Goal: Task Accomplishment & Management: Use online tool/utility

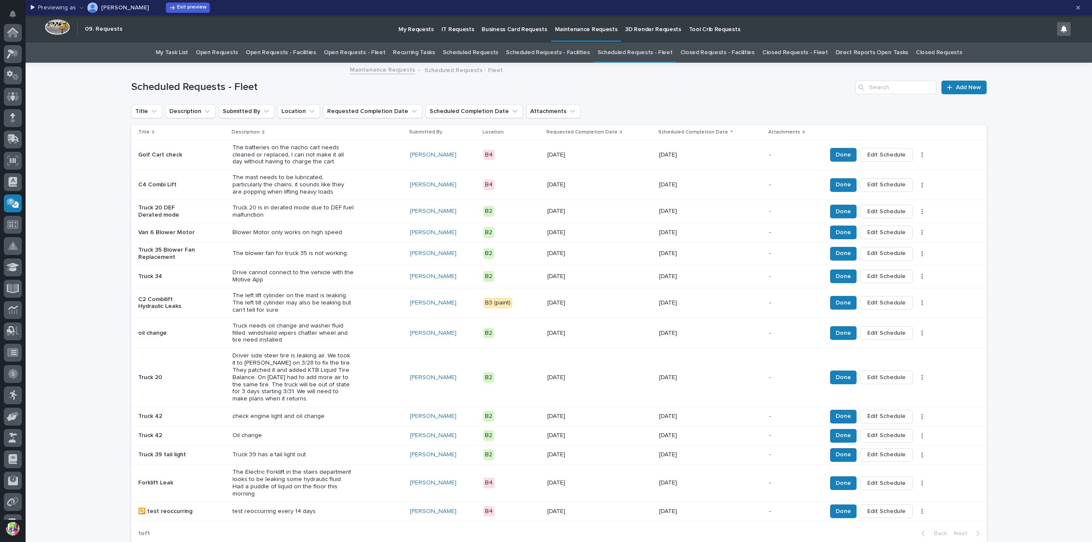
scroll to position [143, 0]
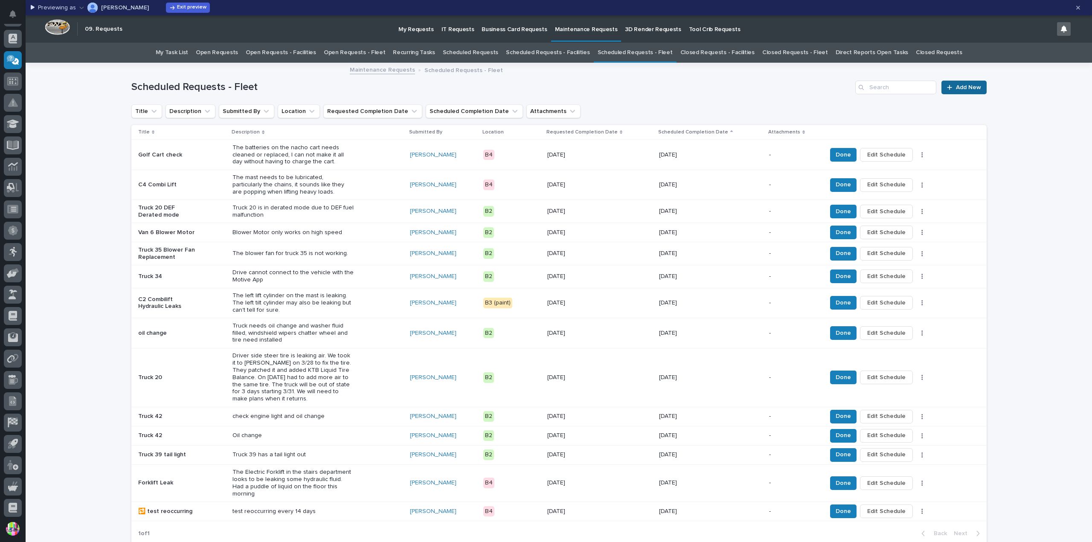
click at [951, 89] on div at bounding box center [951, 87] width 9 height 6
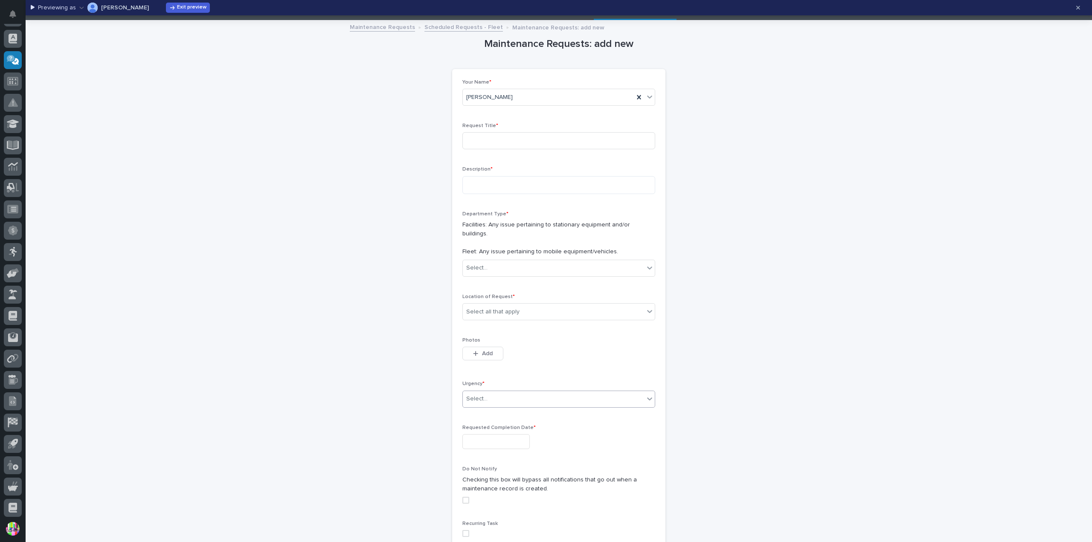
scroll to position [131, 0]
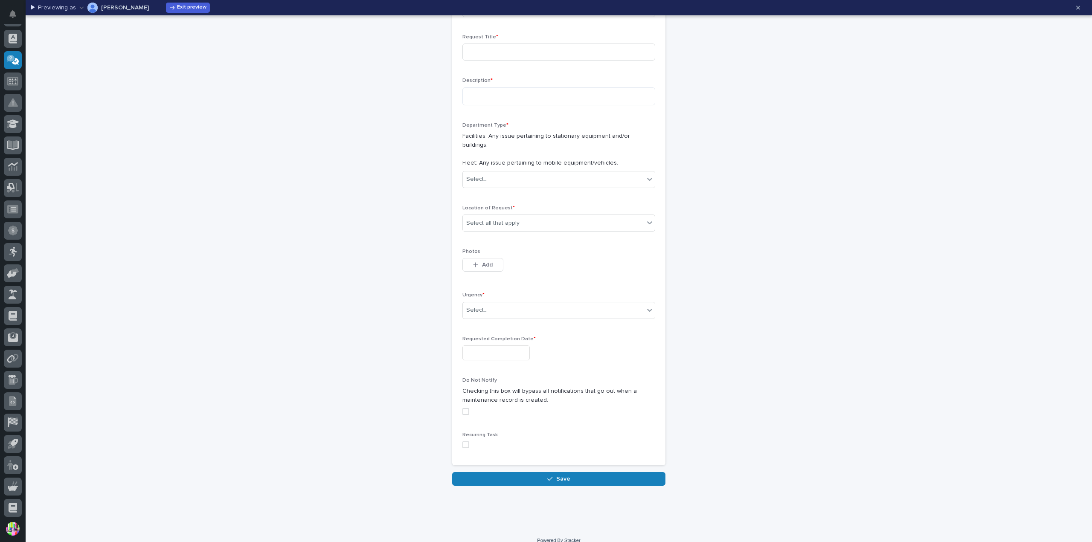
click at [731, 129] on div "Maintenance Requests: add new Loading... Saving… Loading... Saving… Loading... …" at bounding box center [558, 209] width 855 height 554
click at [1079, 12] on button "button" at bounding box center [1078, 8] width 17 height 14
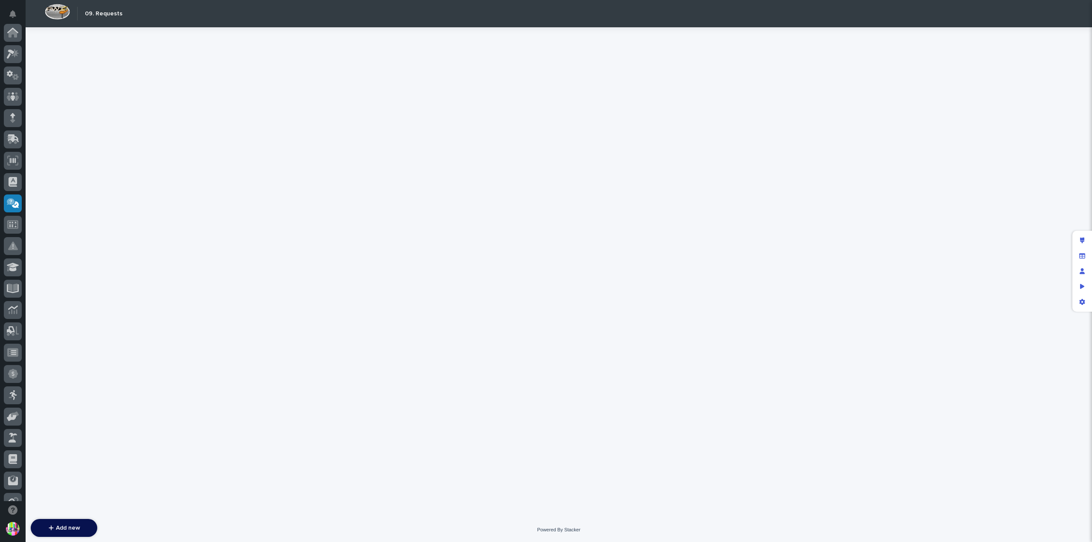
scroll to position [162, 0]
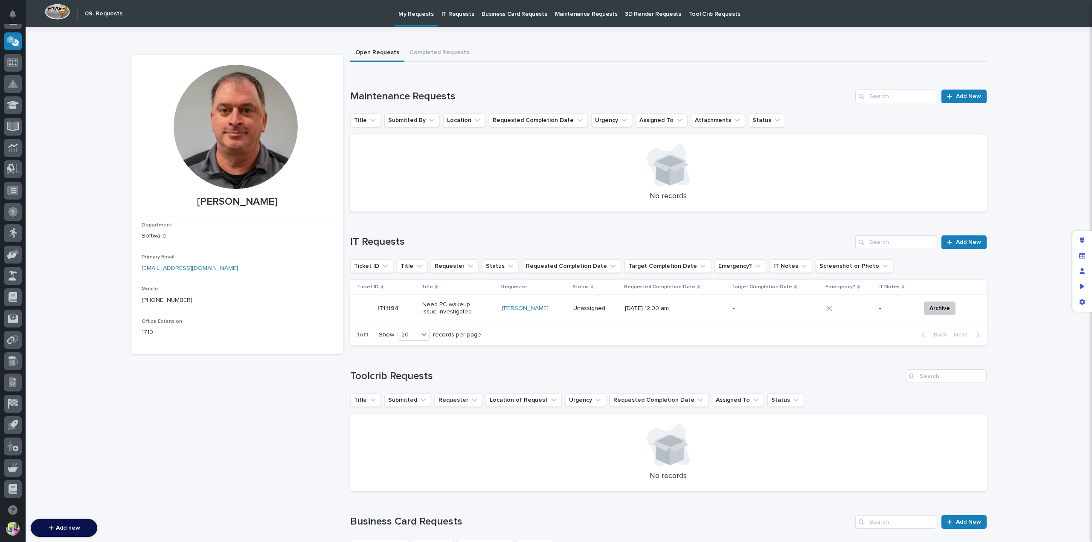
click at [570, 8] on p "Maintenance Requests" at bounding box center [586, 9] width 63 height 18
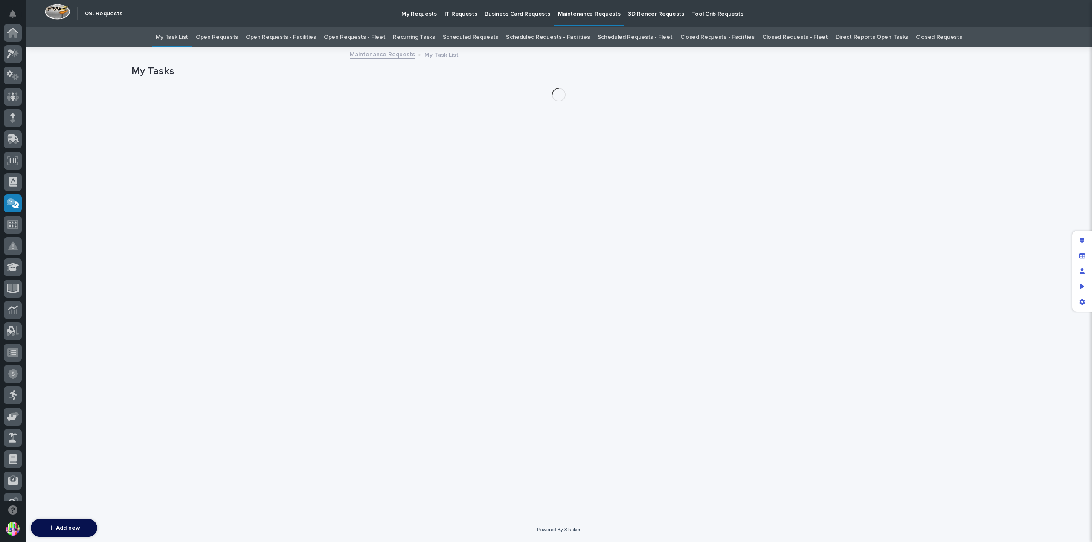
scroll to position [162, 0]
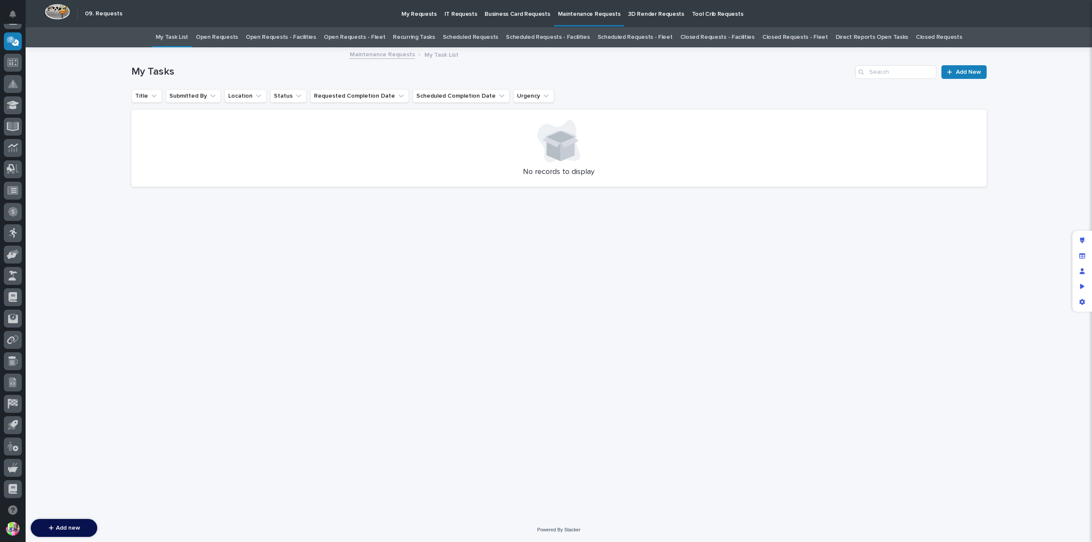
click at [470, 33] on link "Scheduled Requests" at bounding box center [470, 37] width 55 height 20
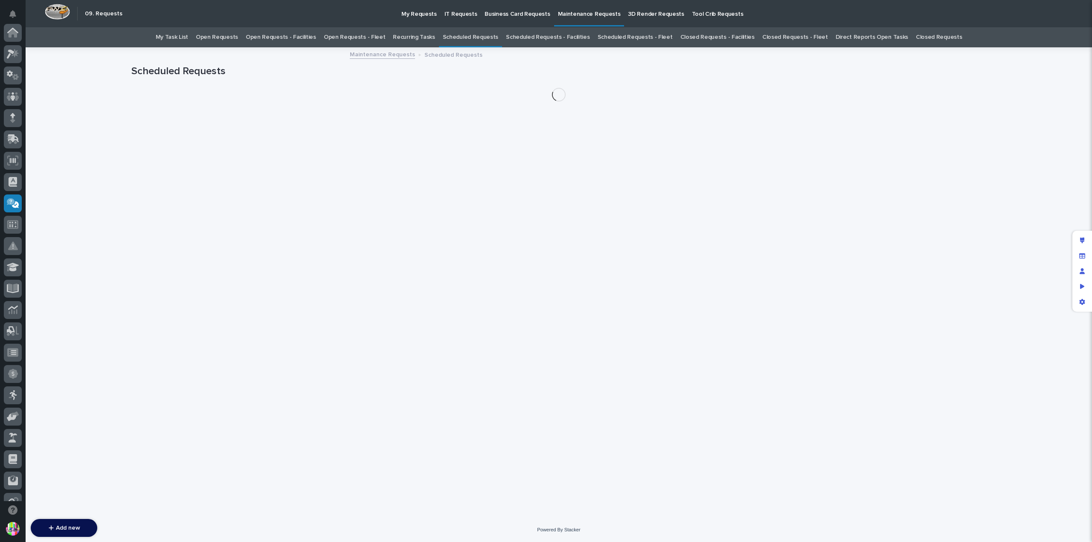
scroll to position [162, 0]
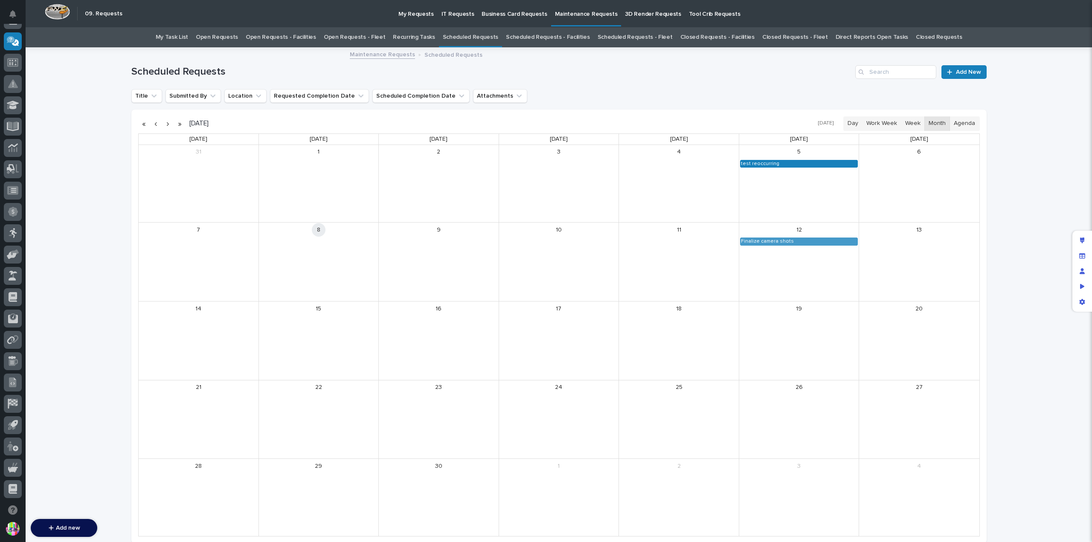
click at [773, 162] on div "test reoccurring" at bounding box center [799, 163] width 117 height 7
click at [793, 176] on button "See Details" at bounding box center [796, 176] width 114 height 14
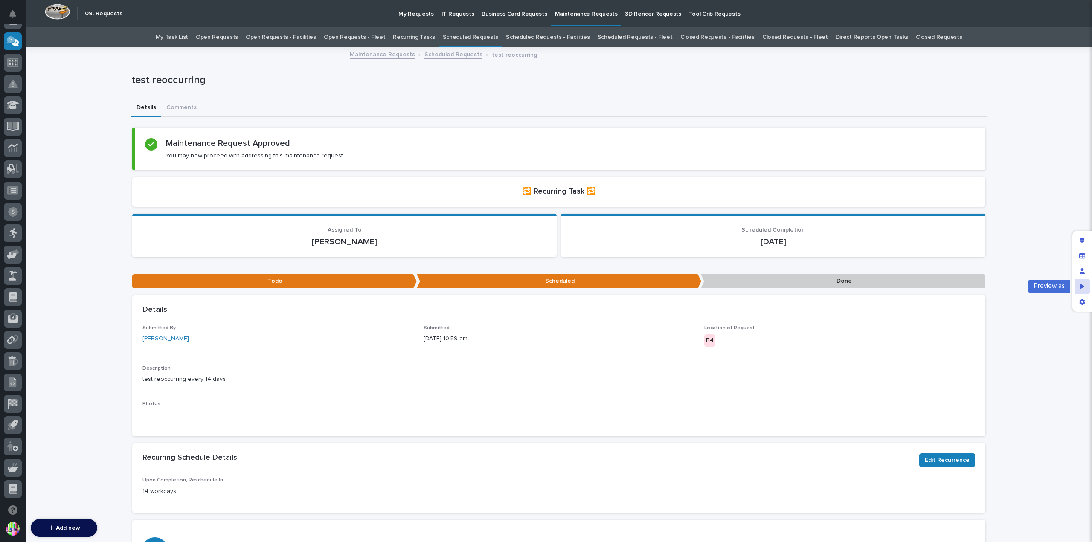
click at [1080, 283] on div "Preview as" at bounding box center [1082, 286] width 15 height 15
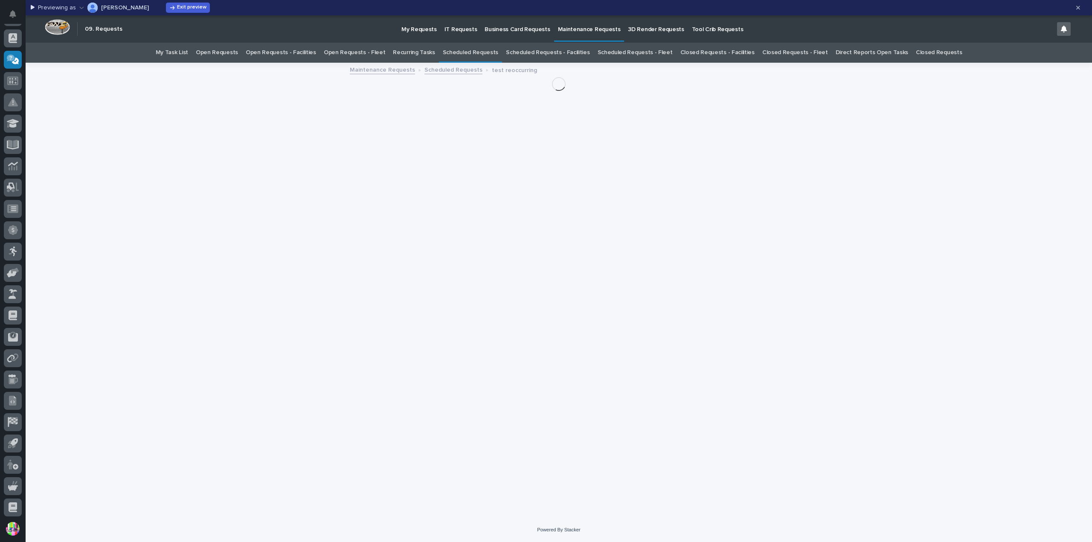
scroll to position [143, 0]
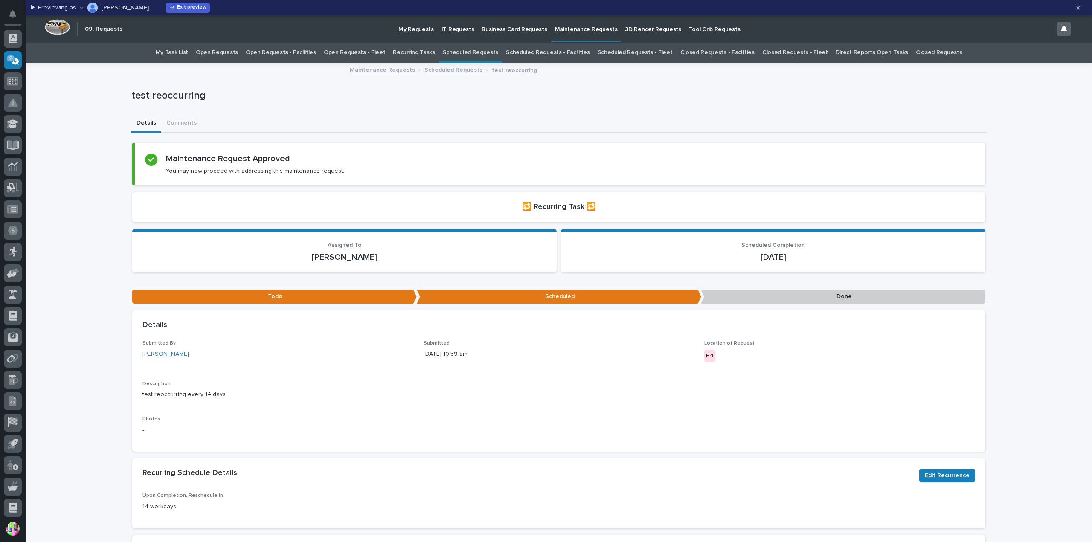
click at [120, 10] on p "[PERSON_NAME]" at bounding box center [125, 8] width 48 height 6
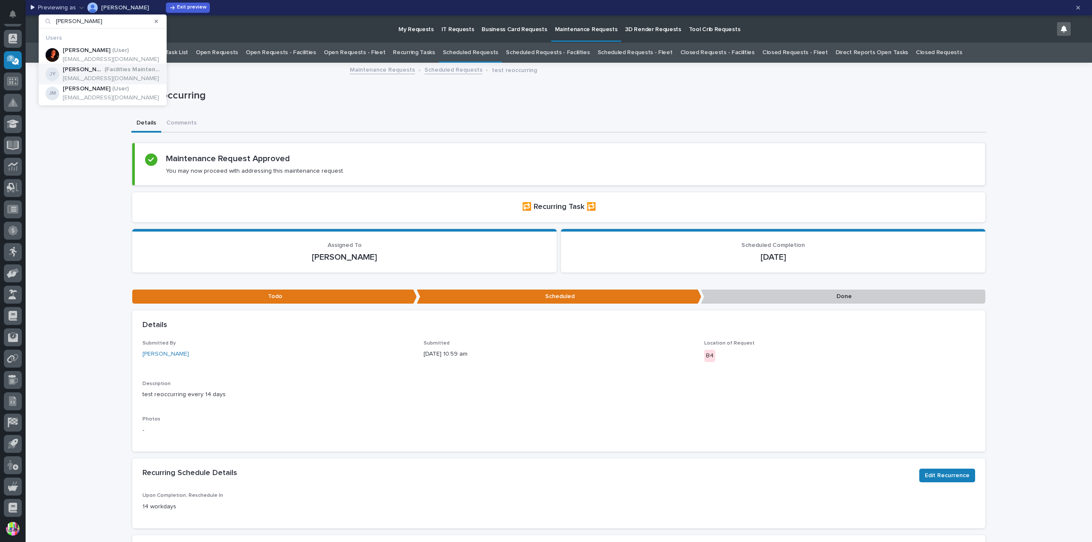
type input "[PERSON_NAME]"
click at [126, 70] on p "( Facilities Maintenance )" at bounding box center [132, 69] width 55 height 7
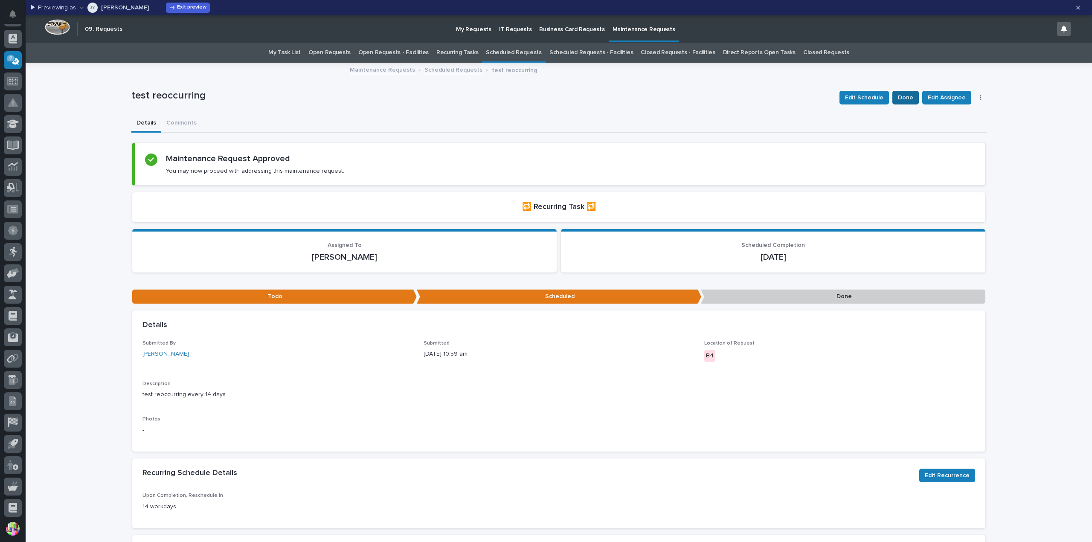
click at [905, 100] on span "Done" at bounding box center [905, 98] width 15 height 10
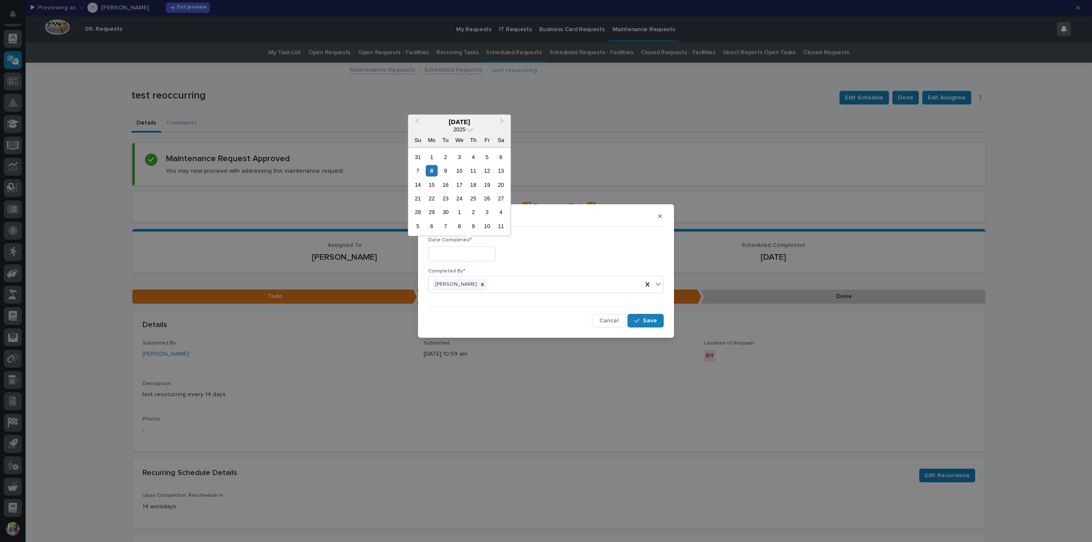
click at [489, 253] on input "text" at bounding box center [461, 254] width 67 height 15
click at [429, 170] on div "8" at bounding box center [432, 171] width 12 height 12
type input "**********"
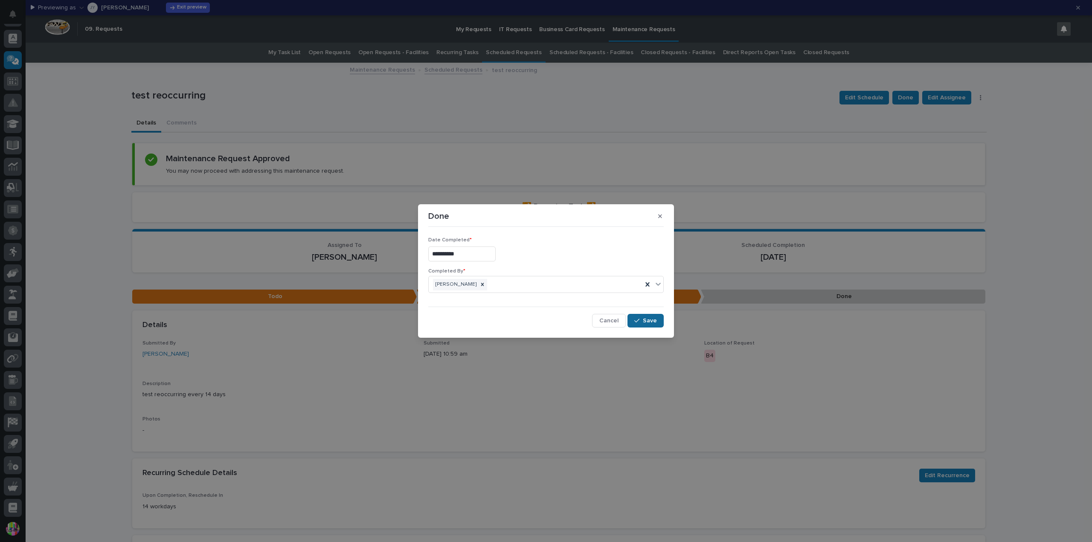
click at [649, 318] on span "Save" at bounding box center [650, 321] width 14 height 8
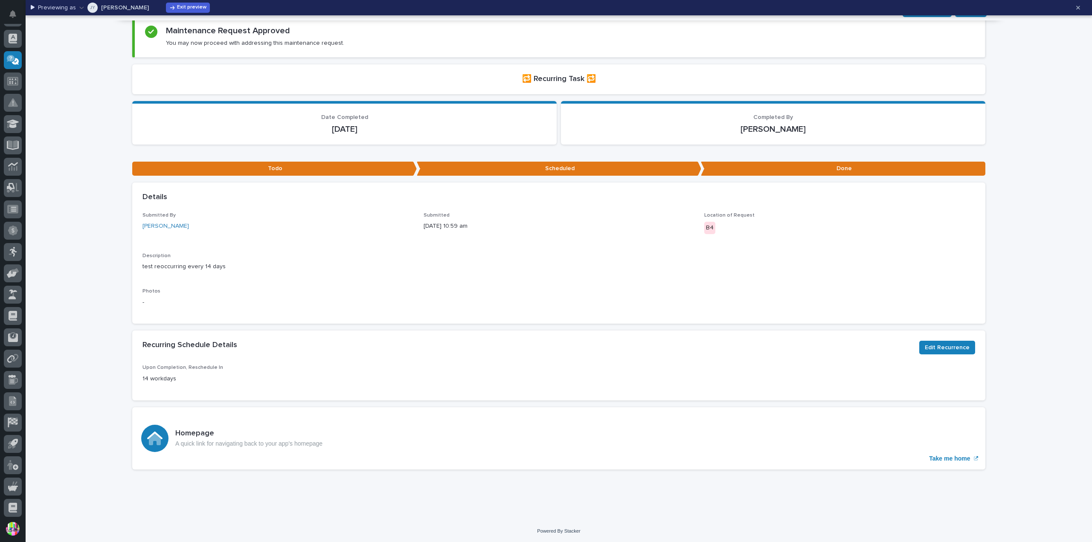
scroll to position [0, 0]
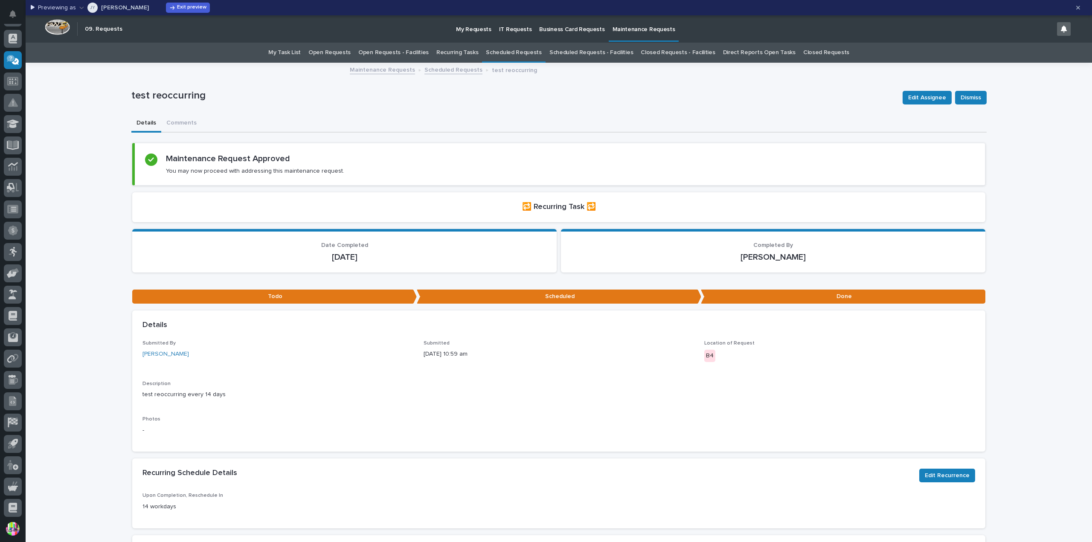
click at [457, 52] on link "Recurring Tasks" at bounding box center [457, 53] width 42 height 20
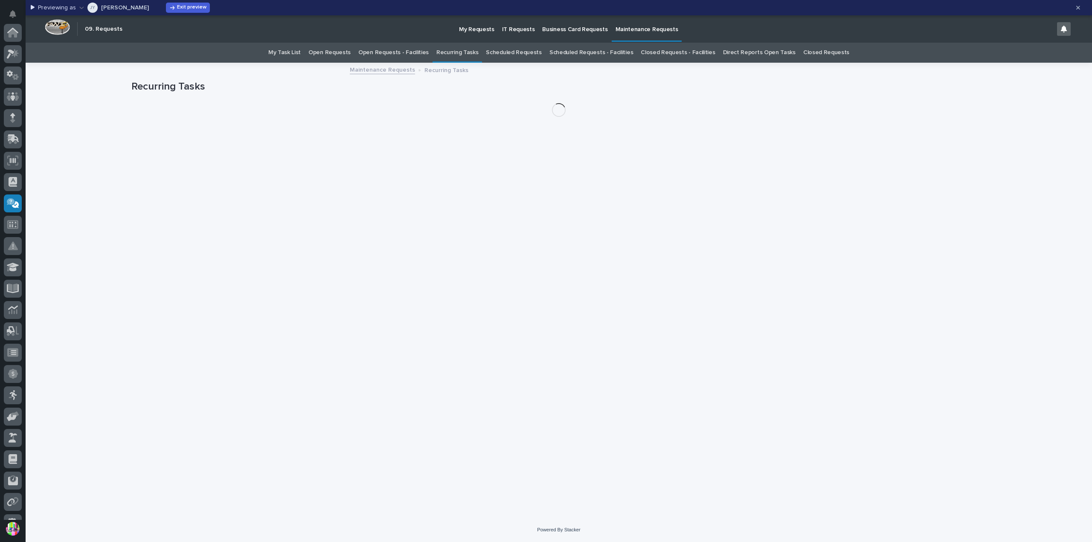
scroll to position [143, 0]
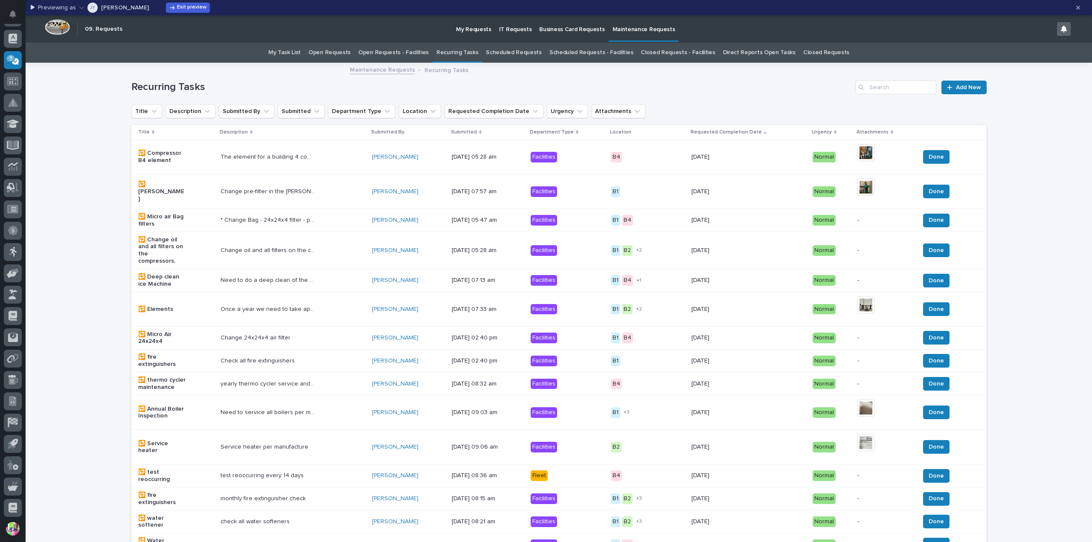
click at [515, 56] on link "Scheduled Requests" at bounding box center [513, 53] width 55 height 20
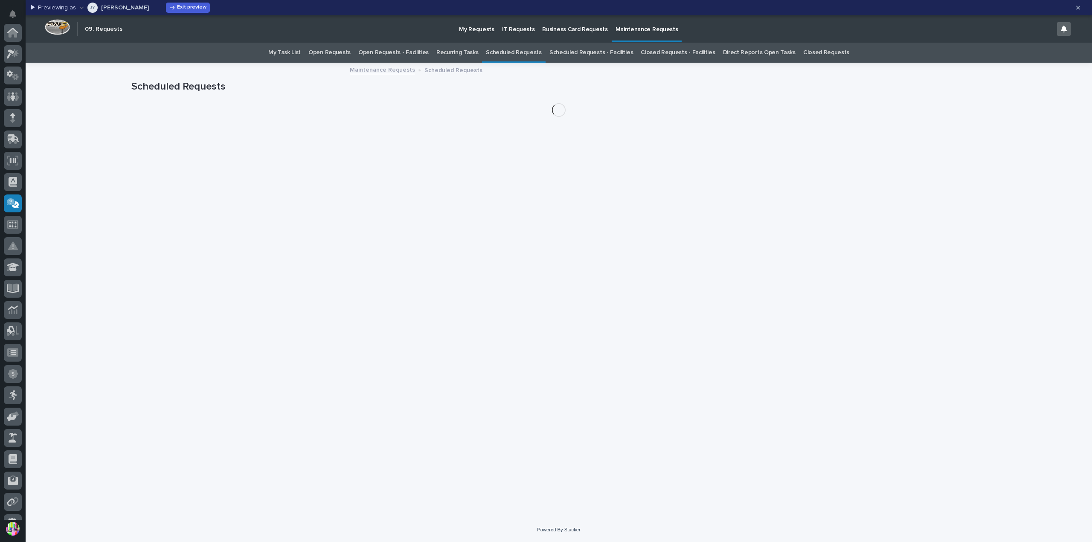
scroll to position [143, 0]
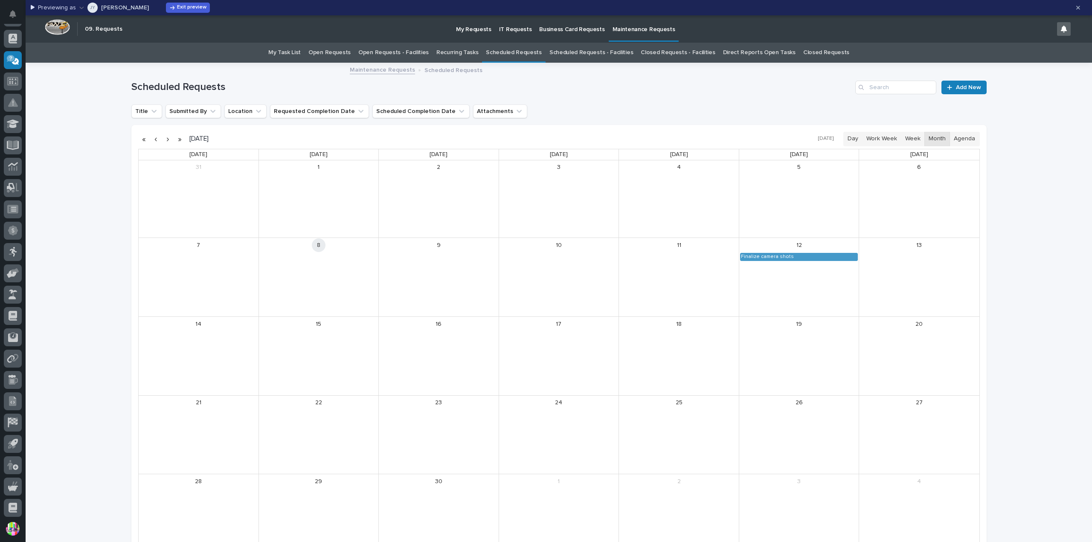
click at [447, 52] on link "Recurring Tasks" at bounding box center [457, 53] width 42 height 20
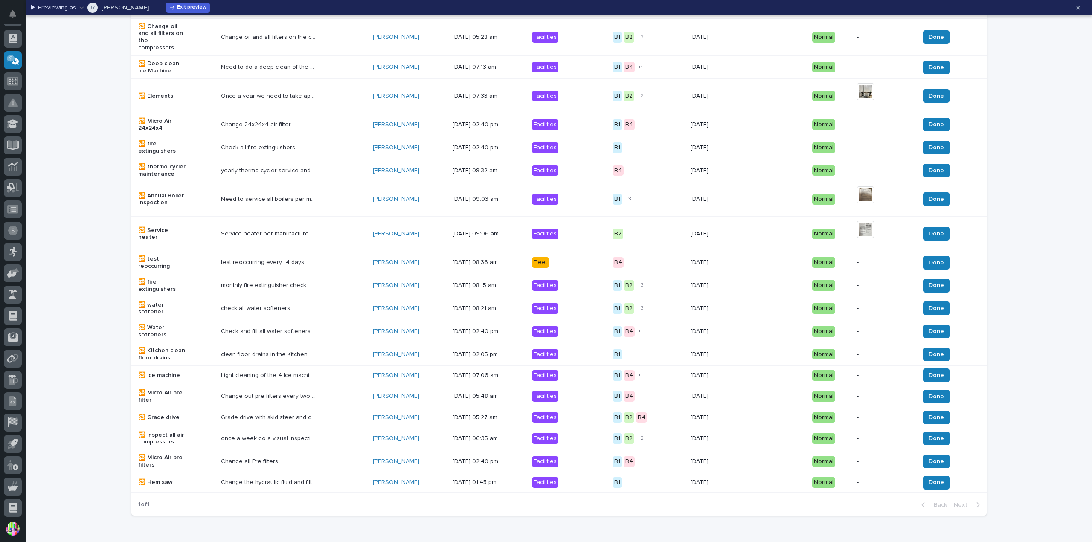
scroll to position [256, 0]
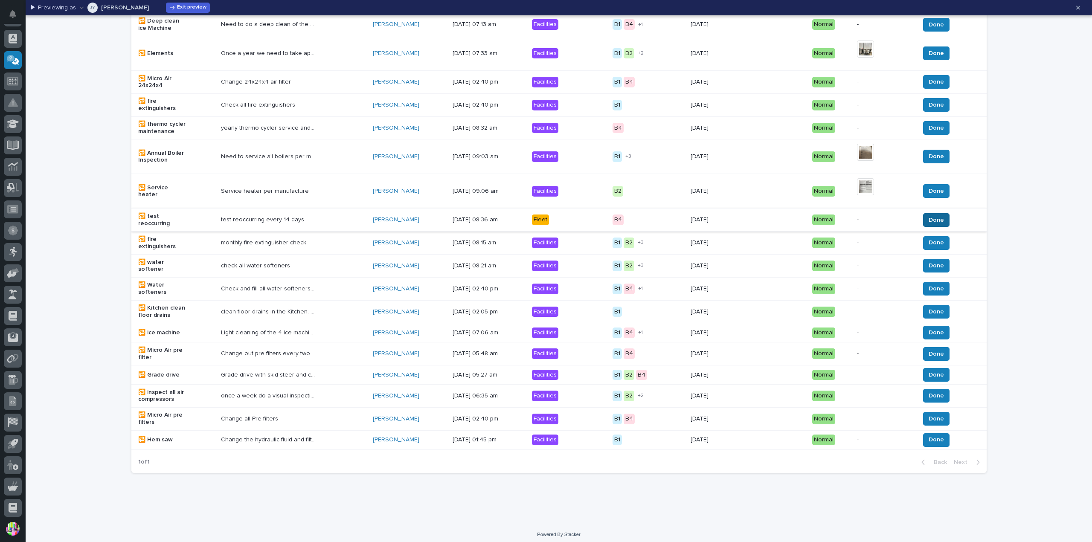
click at [936, 213] on button "Done" at bounding box center [936, 220] width 26 height 14
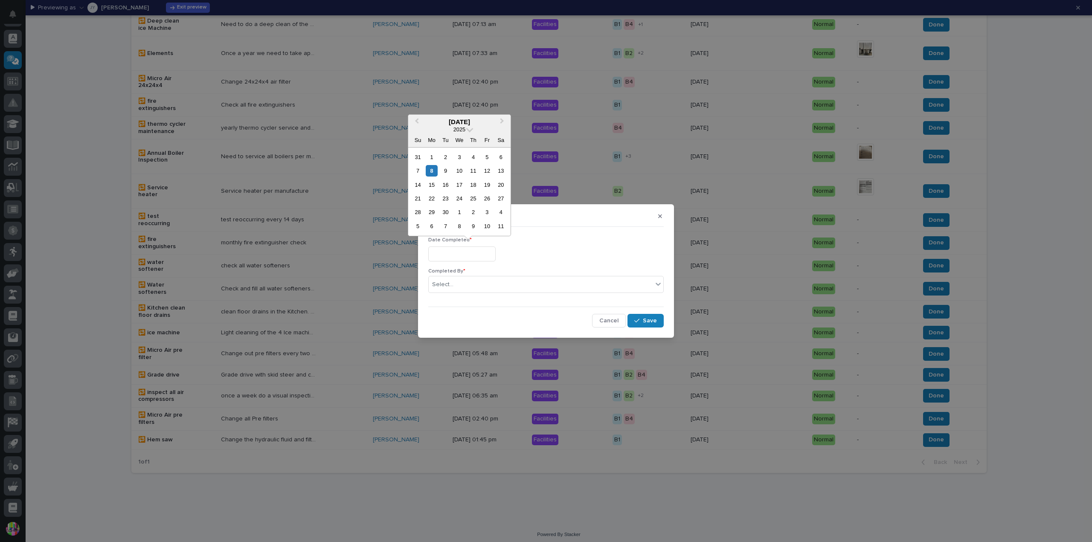
click at [477, 249] on input "text" at bounding box center [461, 254] width 67 height 15
click at [433, 171] on div "8" at bounding box center [432, 171] width 12 height 12
type input "**********"
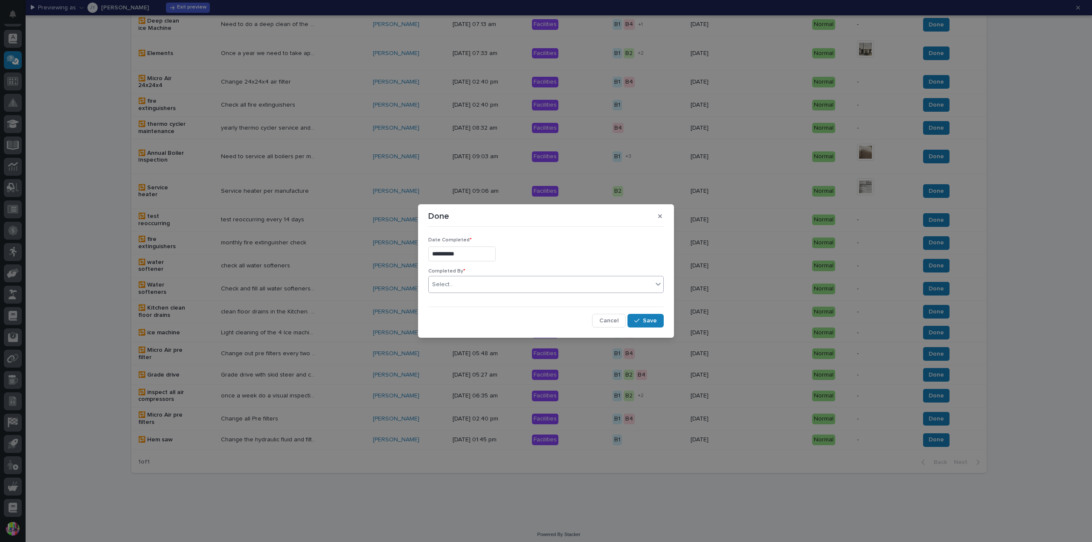
click at [478, 281] on div "Select..." at bounding box center [541, 285] width 224 height 14
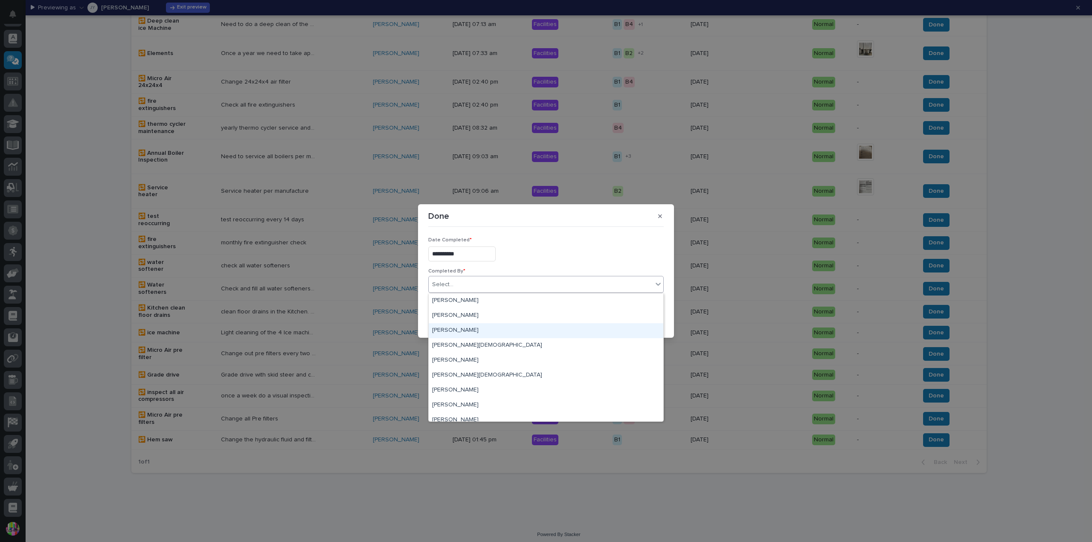
click at [484, 327] on div "[PERSON_NAME]" at bounding box center [546, 330] width 235 height 15
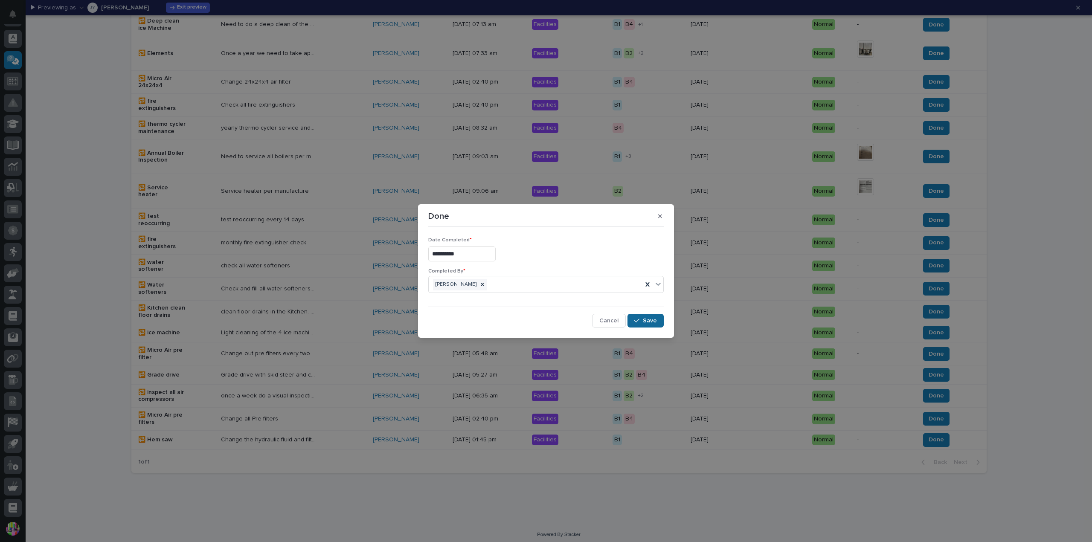
click at [649, 320] on span "Save" at bounding box center [650, 321] width 14 height 8
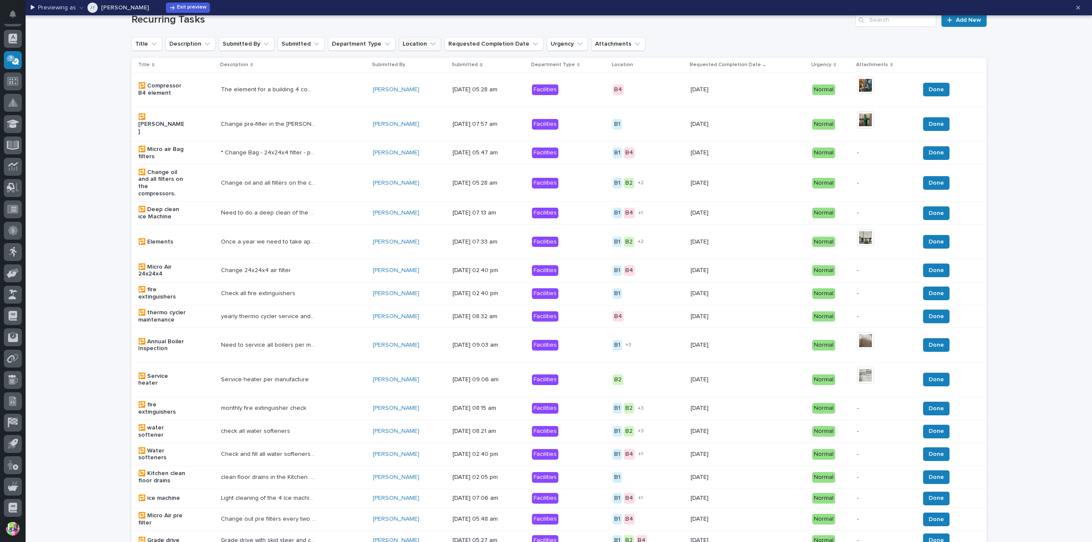
scroll to position [0, 0]
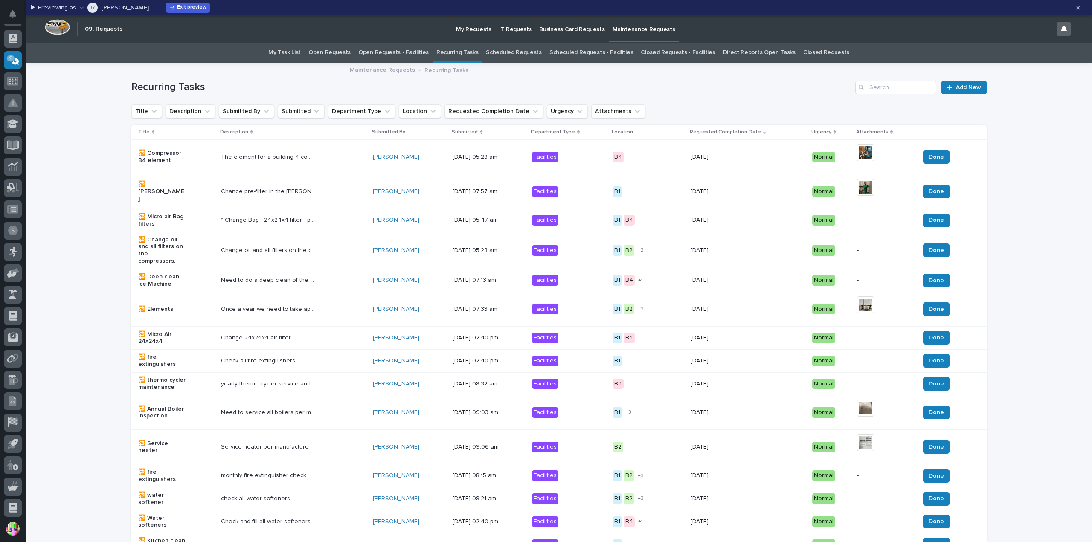
click at [459, 52] on link "Recurring Tasks" at bounding box center [457, 53] width 42 height 20
click at [511, 52] on link "Scheduled Requests" at bounding box center [513, 53] width 55 height 20
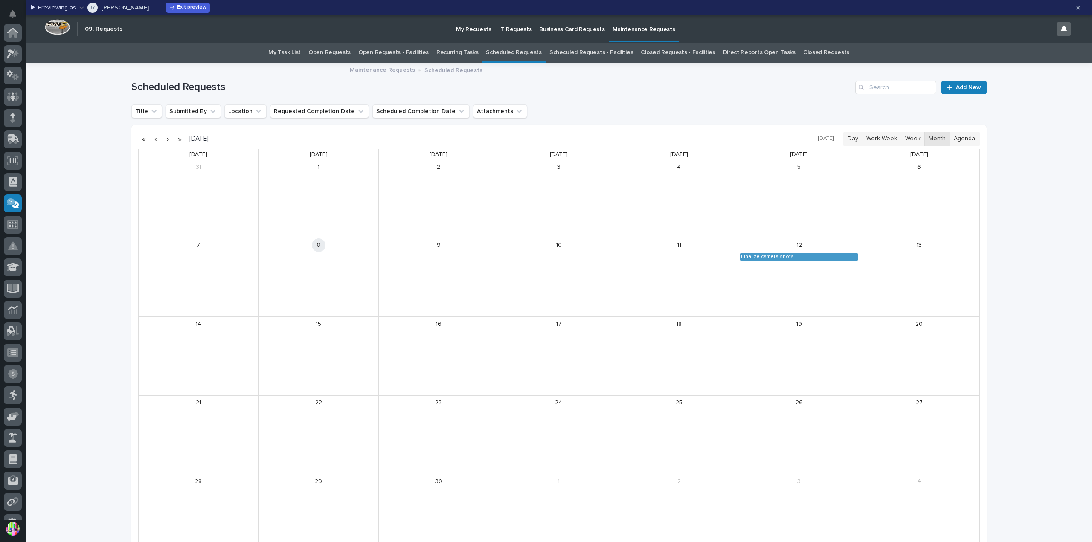
scroll to position [143, 0]
click at [462, 52] on link "Recurring Tasks" at bounding box center [457, 53] width 42 height 20
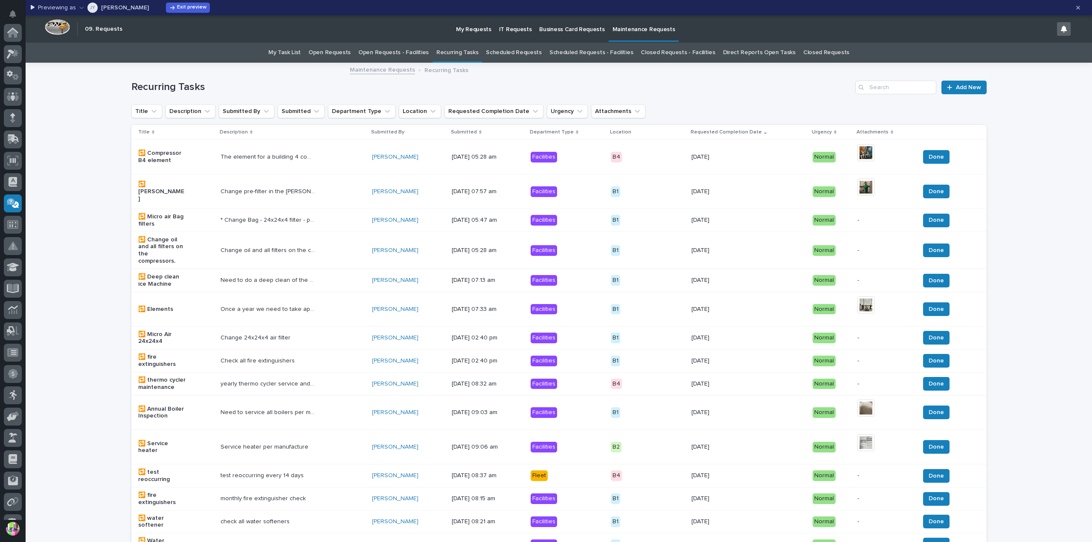
scroll to position [143, 0]
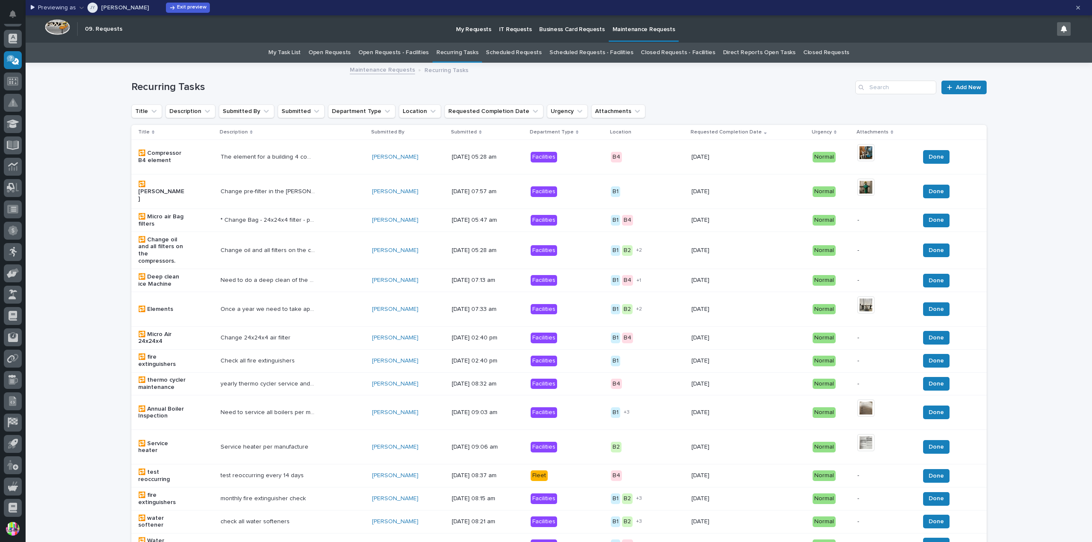
click at [281, 471] on p "test reoccurring every 14 days" at bounding box center [263, 475] width 85 height 9
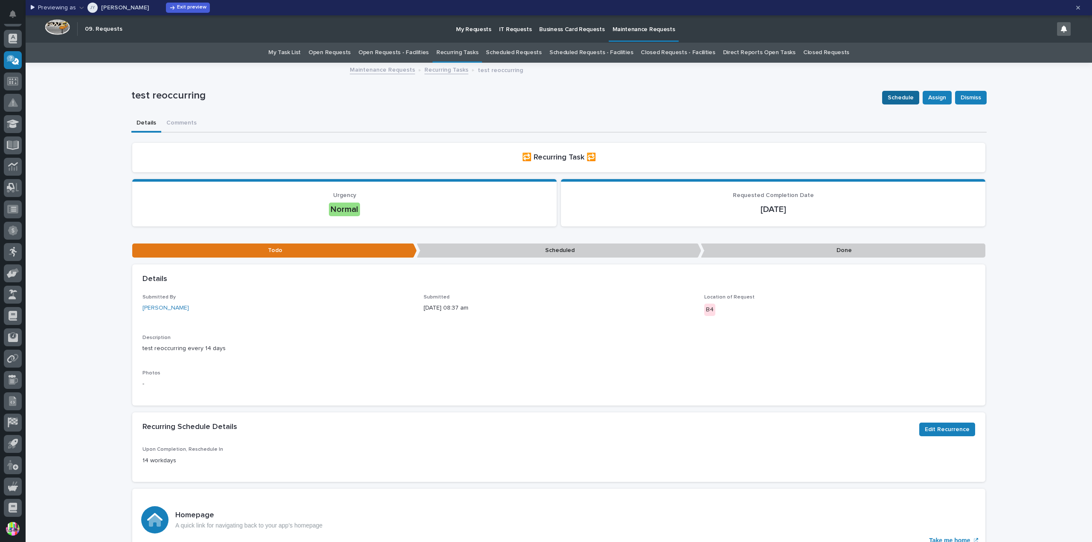
click at [906, 99] on span "Schedule" at bounding box center [901, 98] width 26 height 10
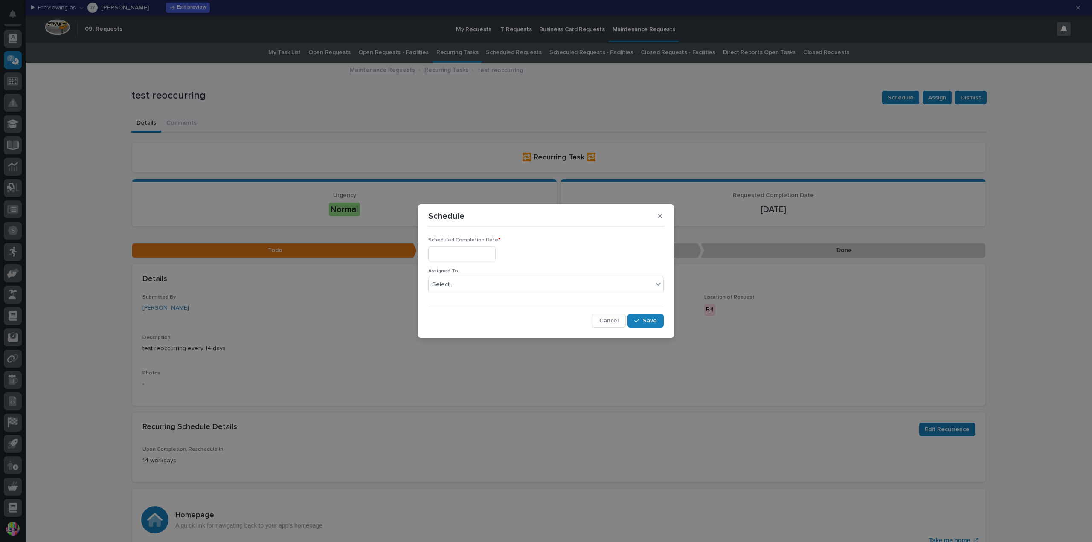
click at [486, 254] on input "text" at bounding box center [461, 254] width 67 height 15
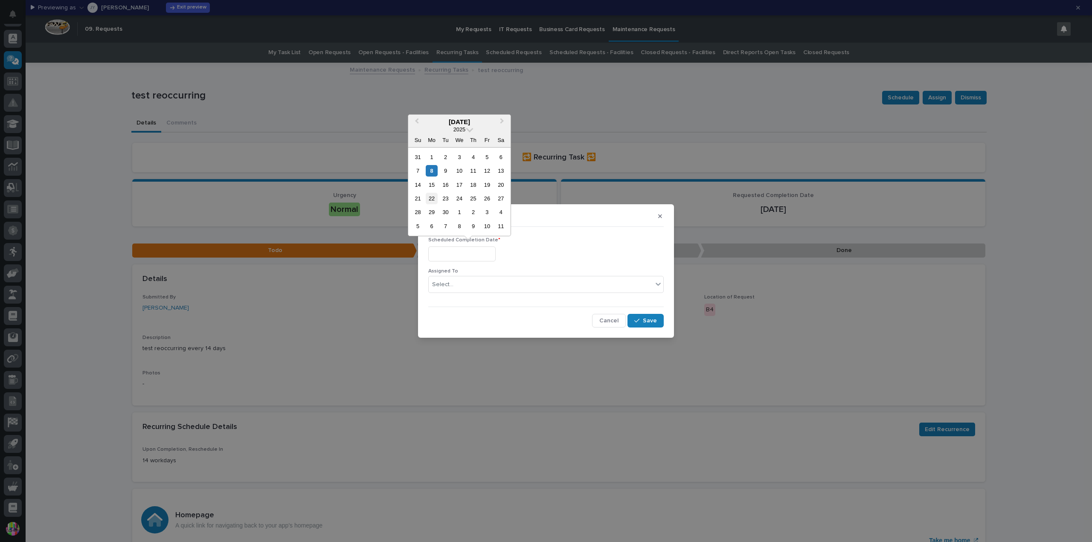
click at [433, 200] on div "22" at bounding box center [432, 199] width 12 height 12
type input "**********"
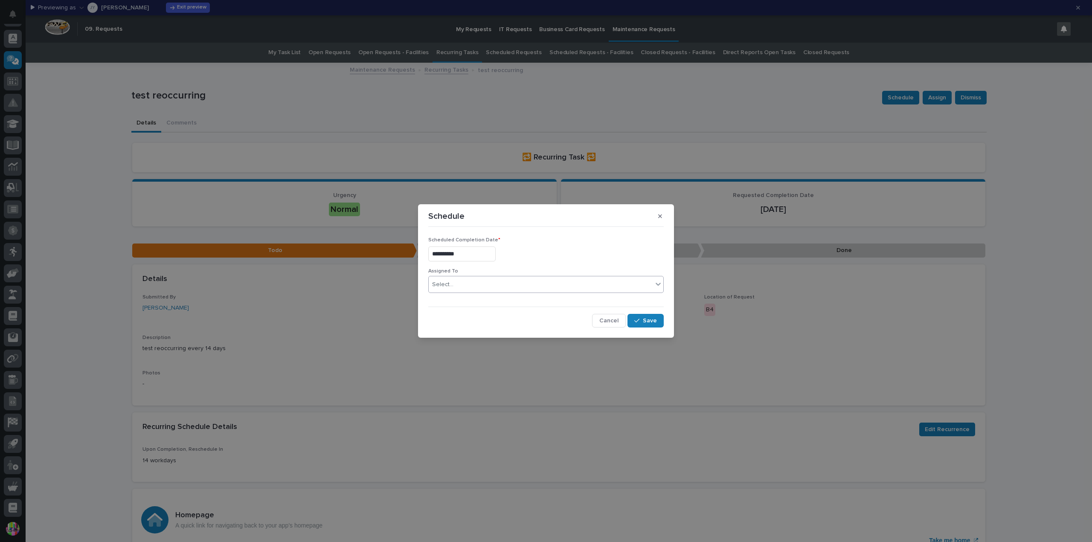
click at [491, 279] on div "Select..." at bounding box center [541, 285] width 224 height 14
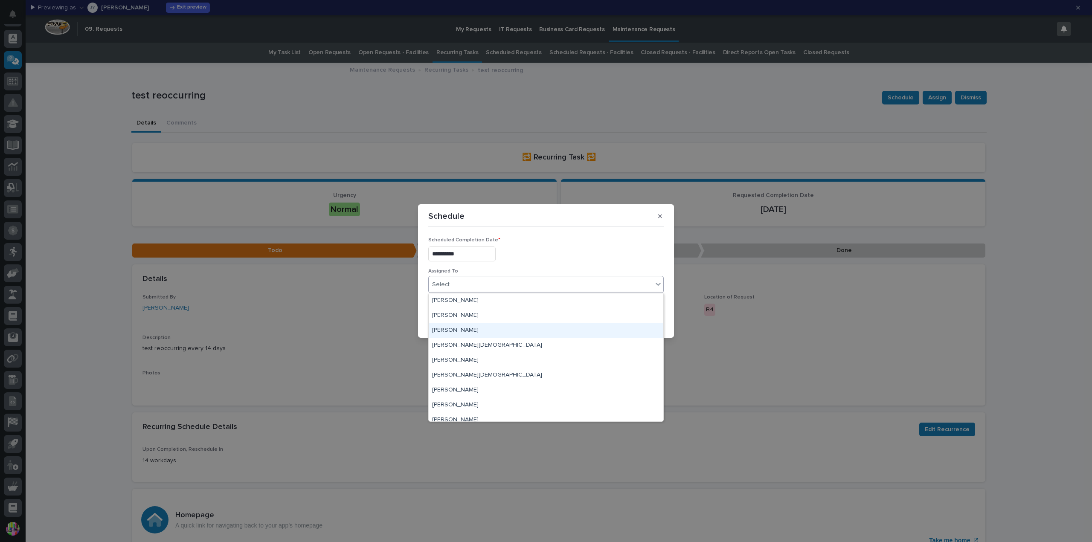
click at [485, 329] on div "[PERSON_NAME]" at bounding box center [546, 330] width 235 height 15
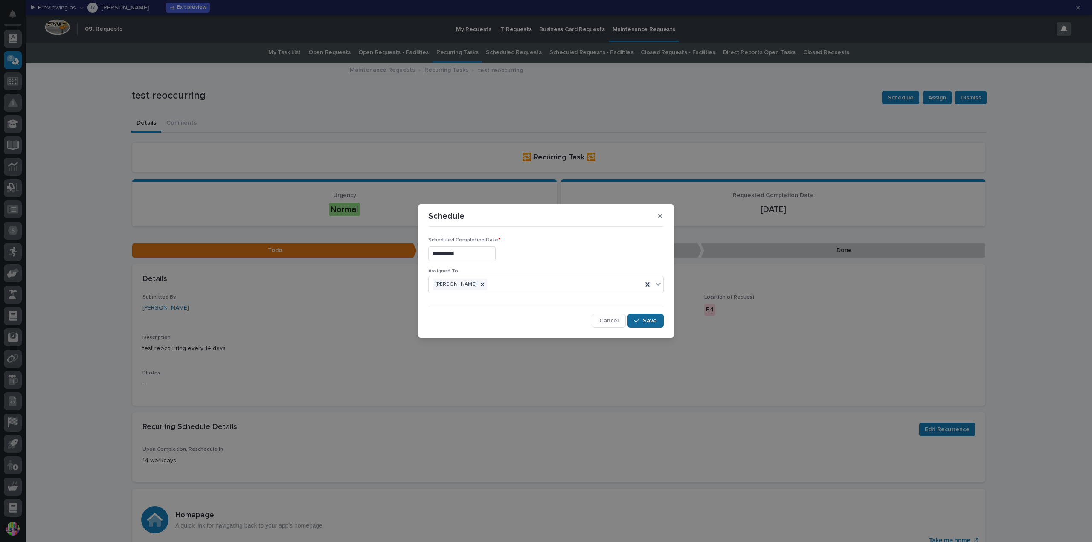
click at [653, 315] on button "Save" at bounding box center [646, 321] width 36 height 14
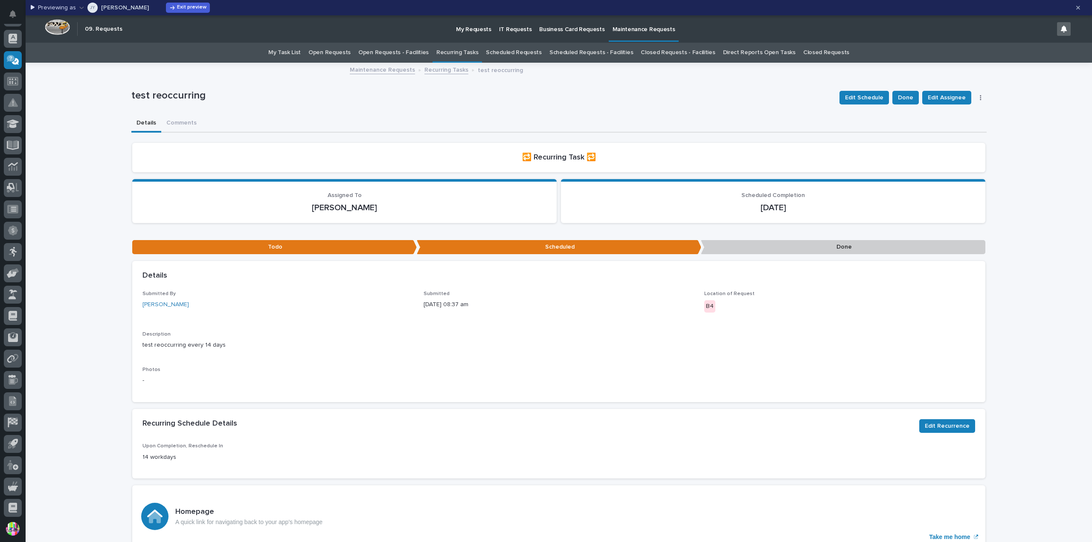
click at [532, 55] on link "Scheduled Requests" at bounding box center [513, 53] width 55 height 20
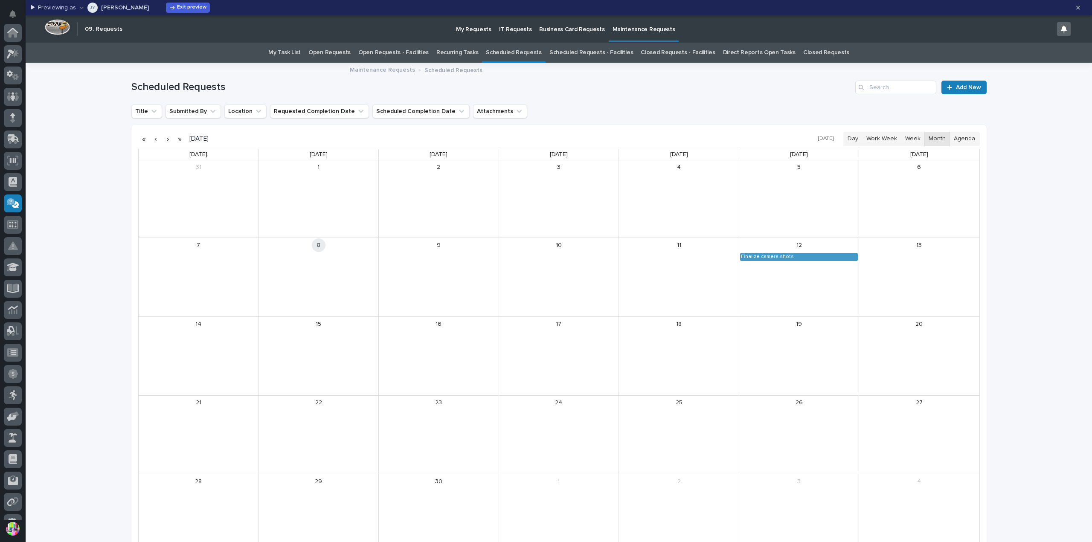
scroll to position [143, 0]
